Goal: Communication & Community: Connect with others

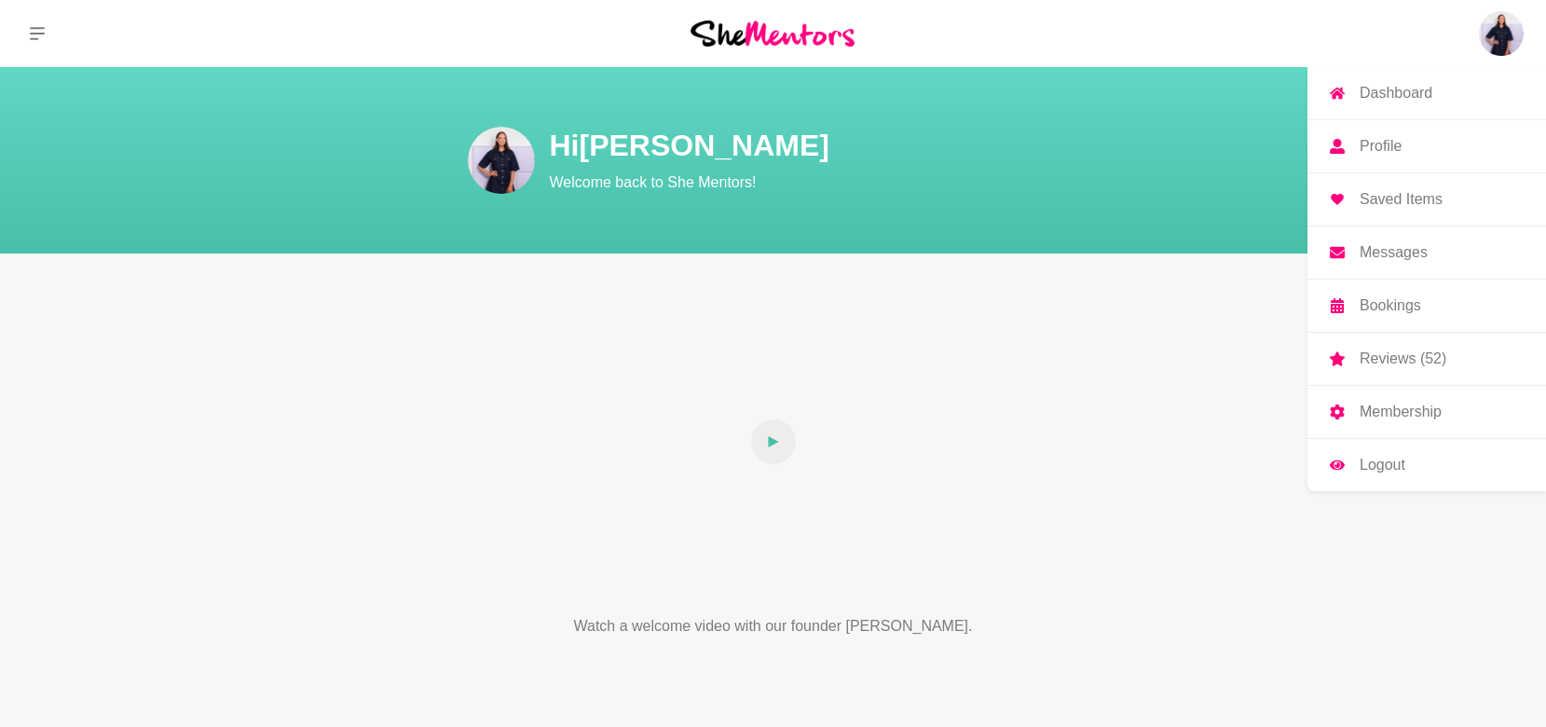
click at [1517, 38] on img at bounding box center [1501, 33] width 45 height 45
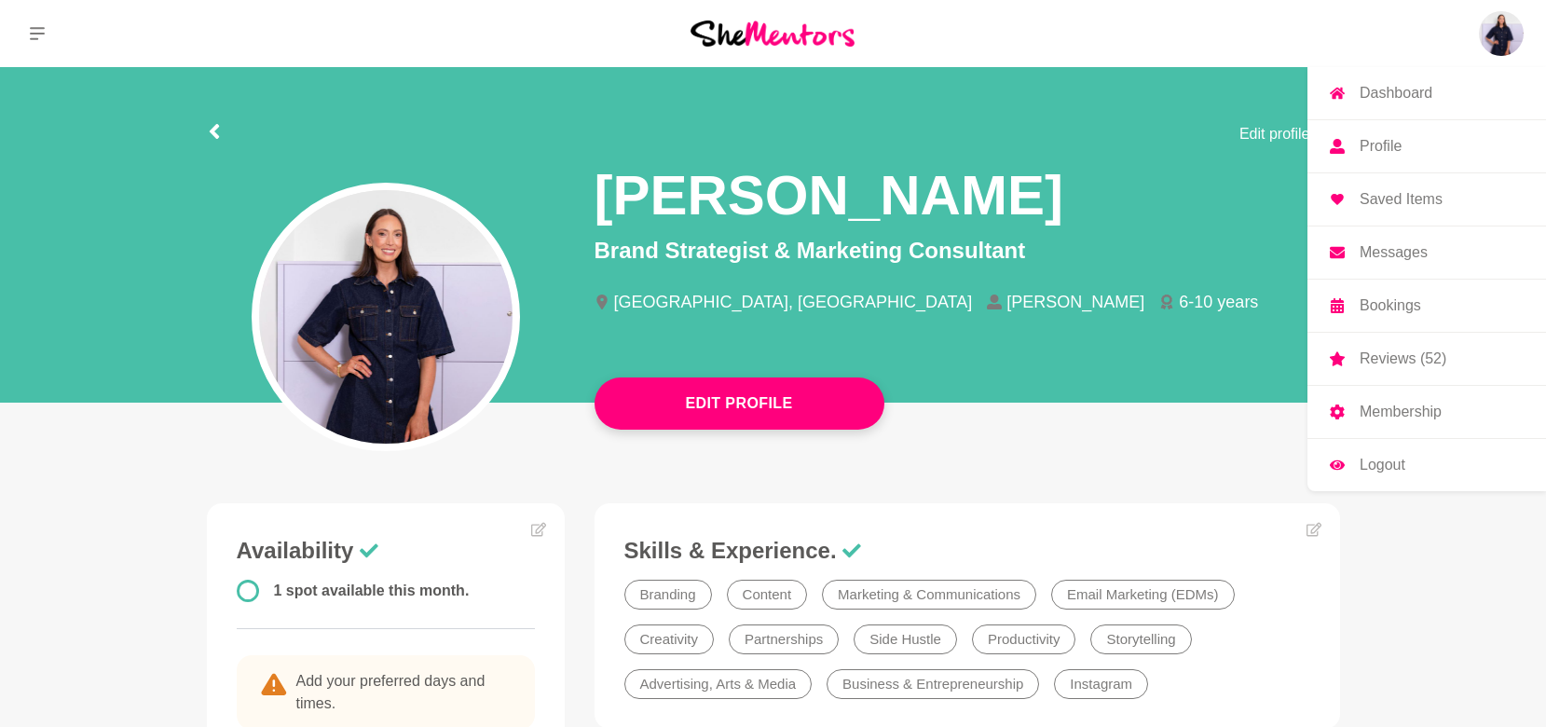
click at [1404, 252] on p "Messages" at bounding box center [1394, 252] width 68 height 15
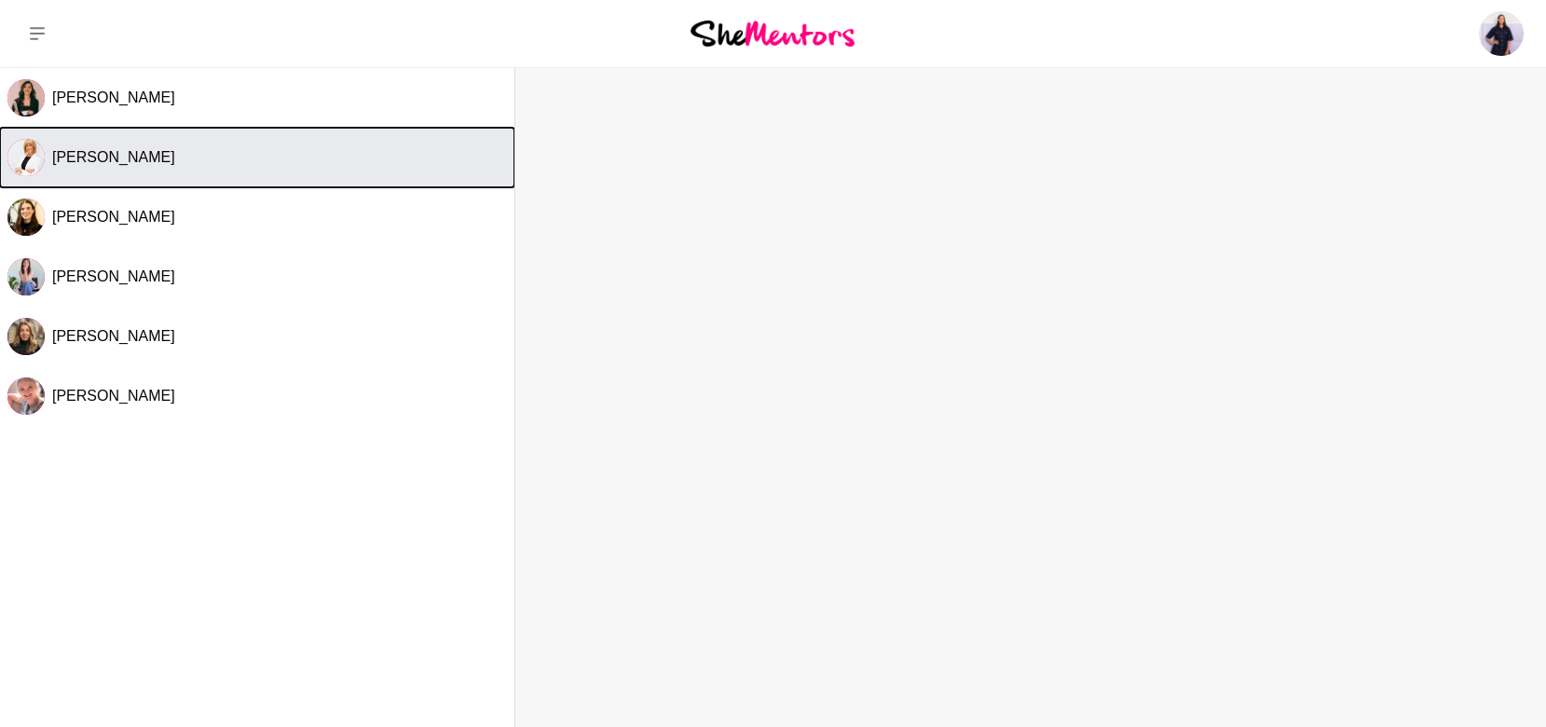
click at [197, 151] on div "[PERSON_NAME]" at bounding box center [279, 157] width 455 height 19
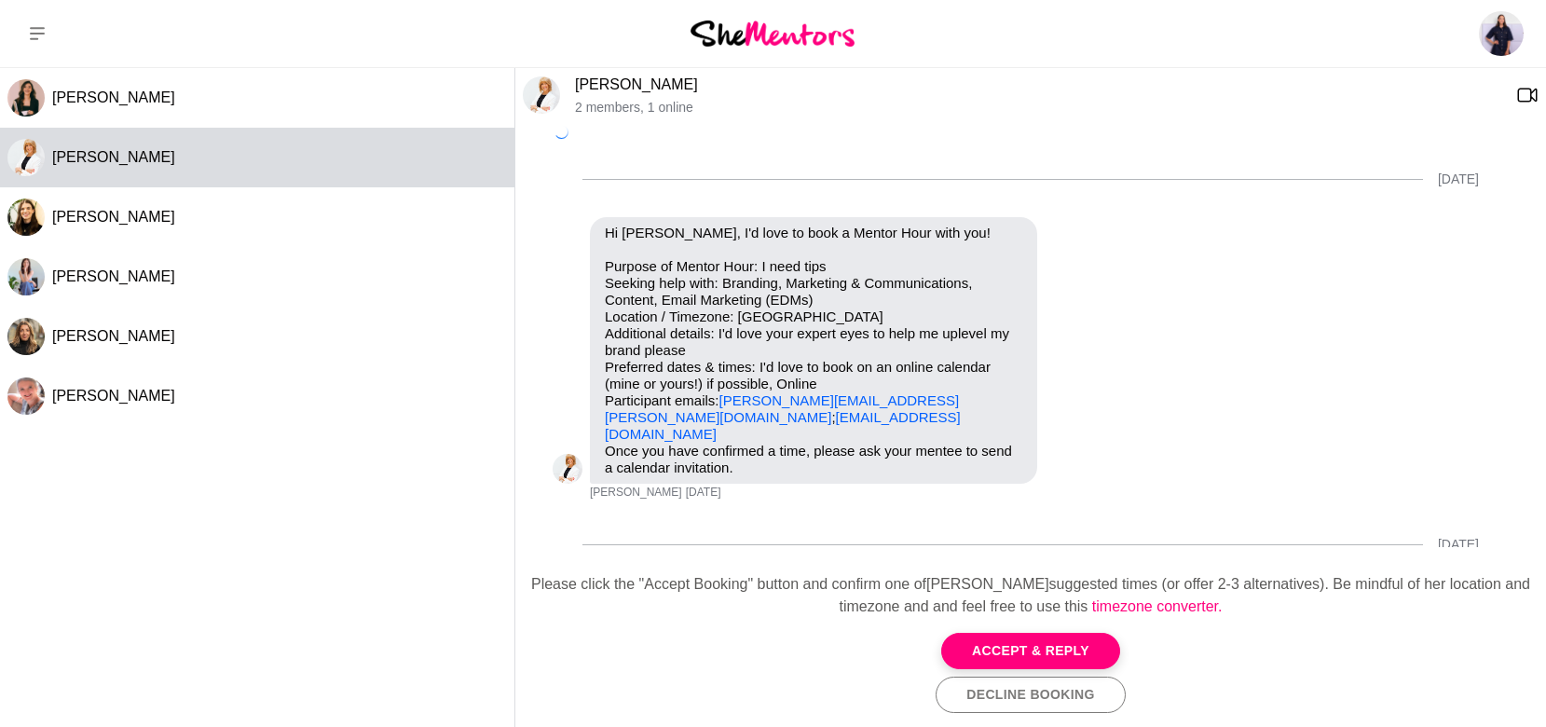
scroll to position [319, 0]
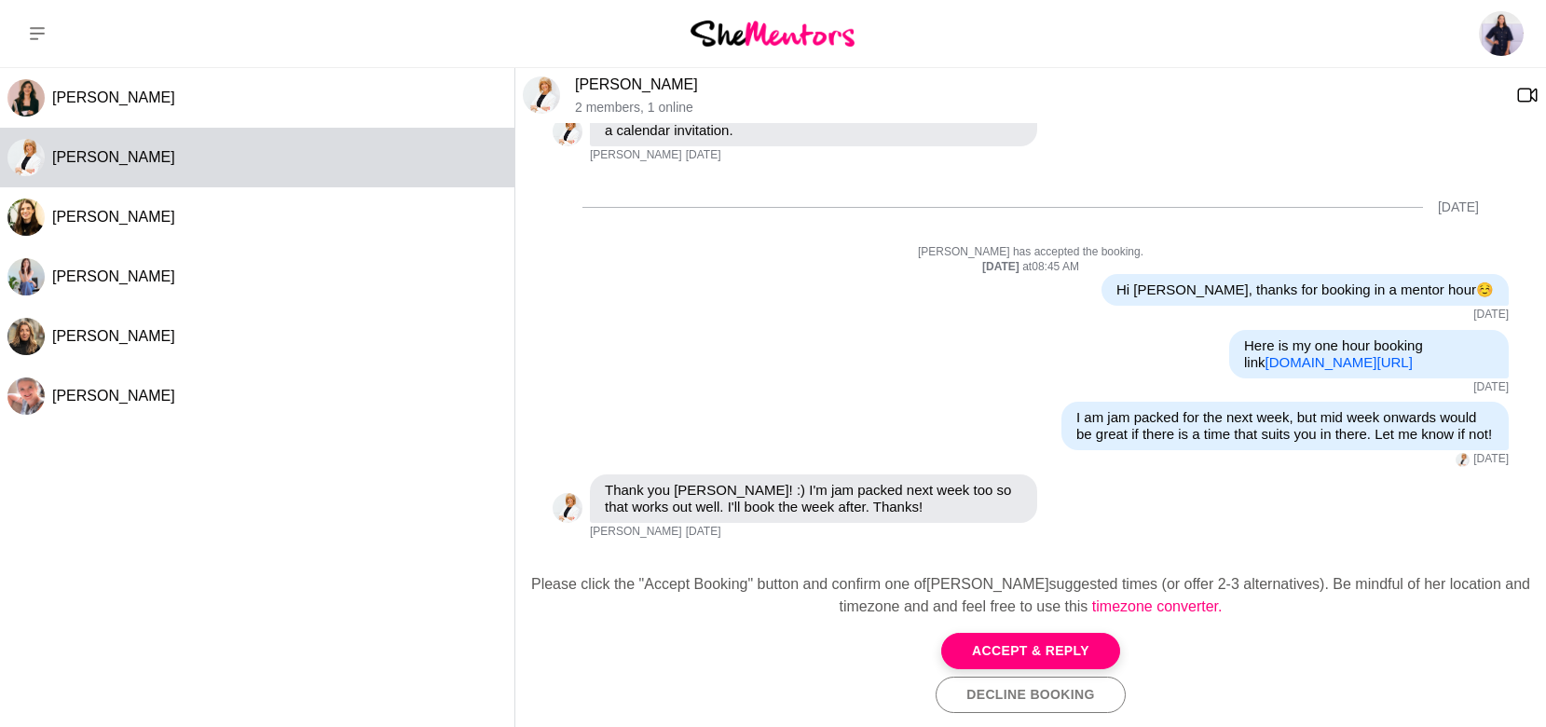
click at [605, 80] on link "[PERSON_NAME]" at bounding box center [636, 84] width 123 height 16
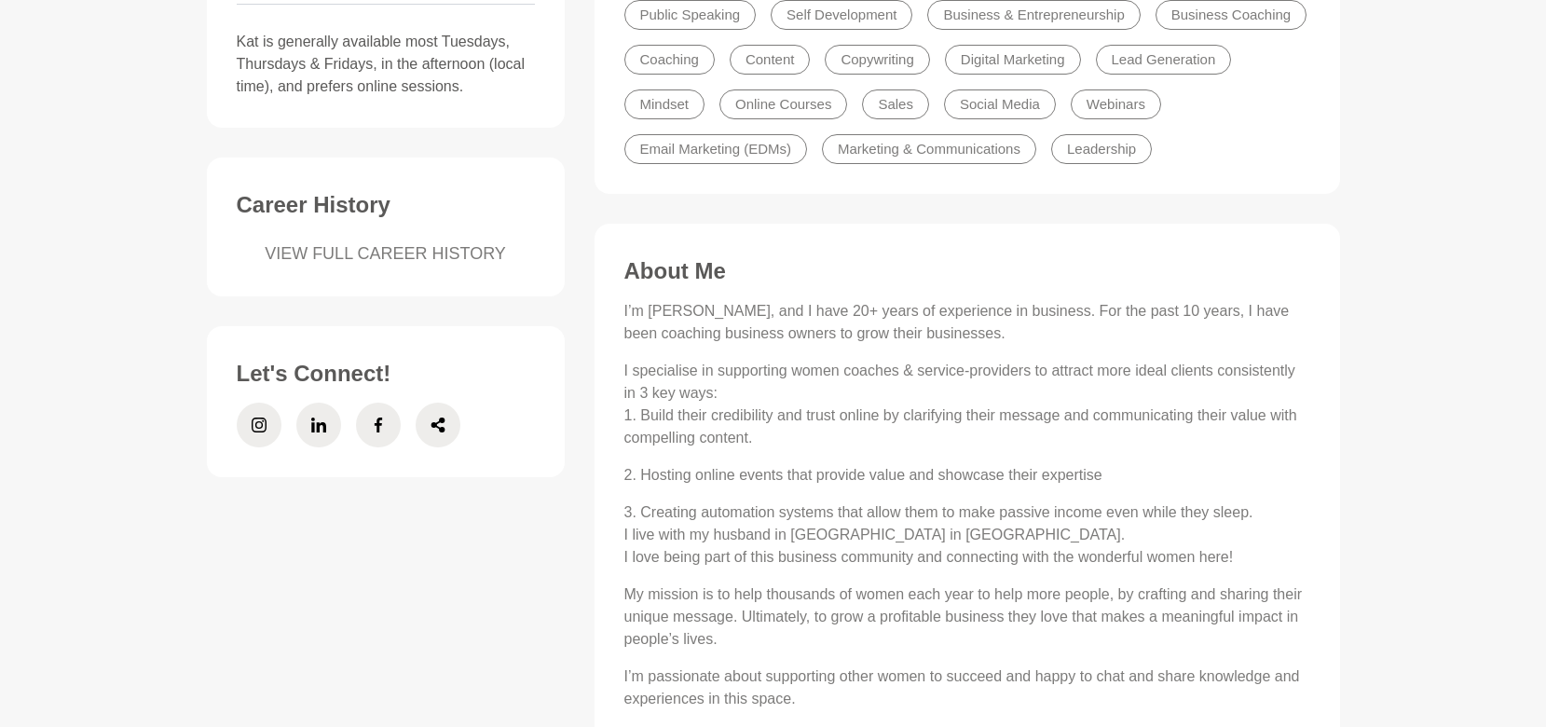
scroll to position [709, 0]
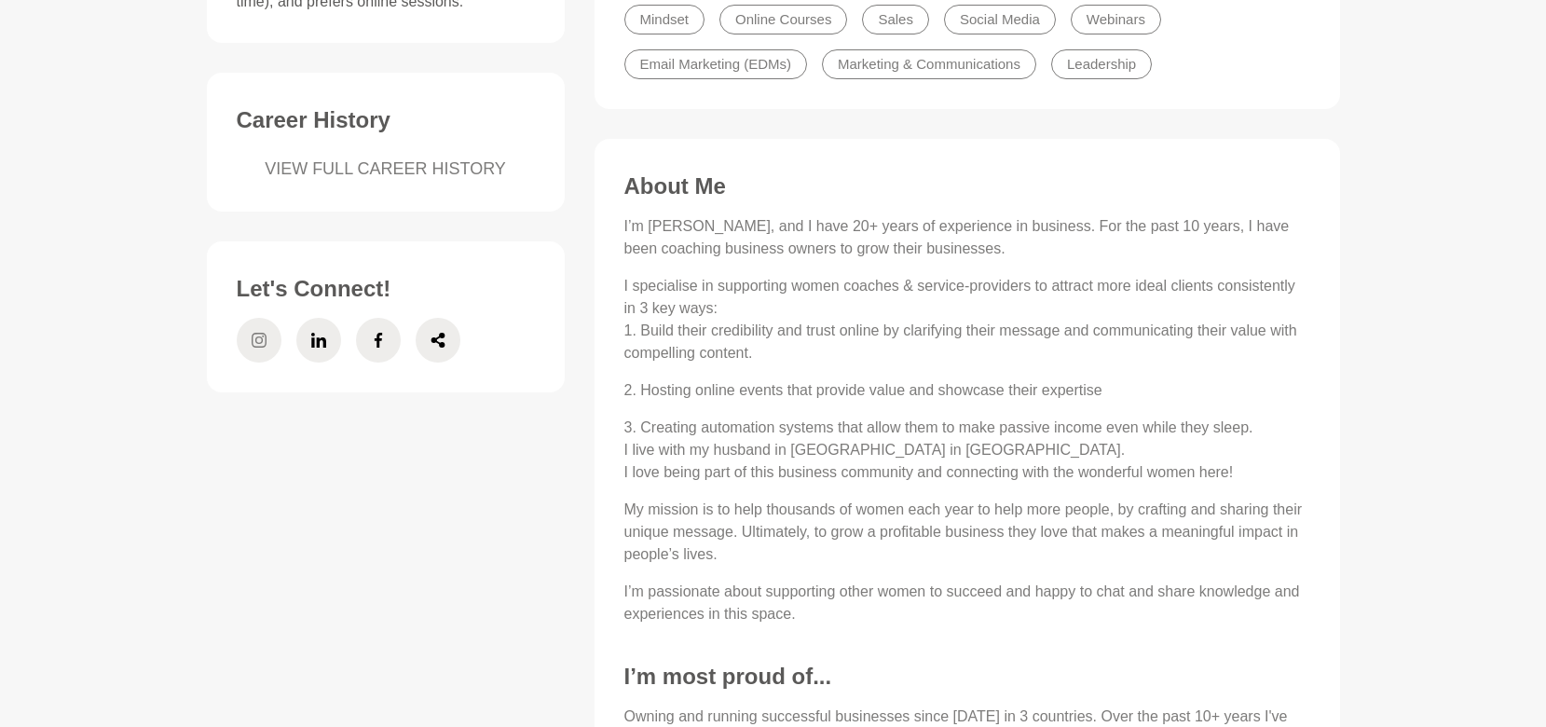
click at [268, 342] on span at bounding box center [259, 340] width 45 height 45
